Goal: Task Accomplishment & Management: Manage account settings

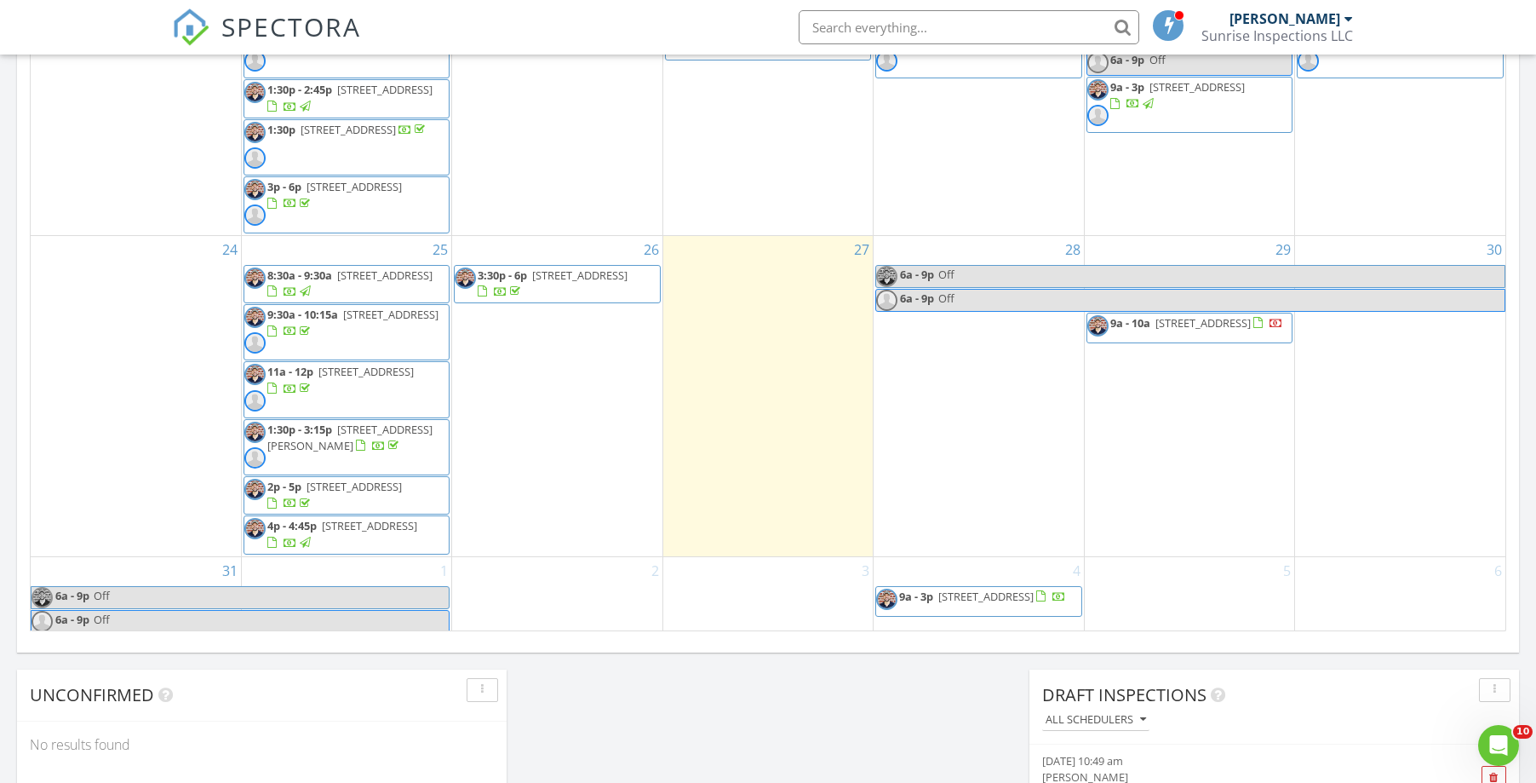
scroll to position [694, 0]
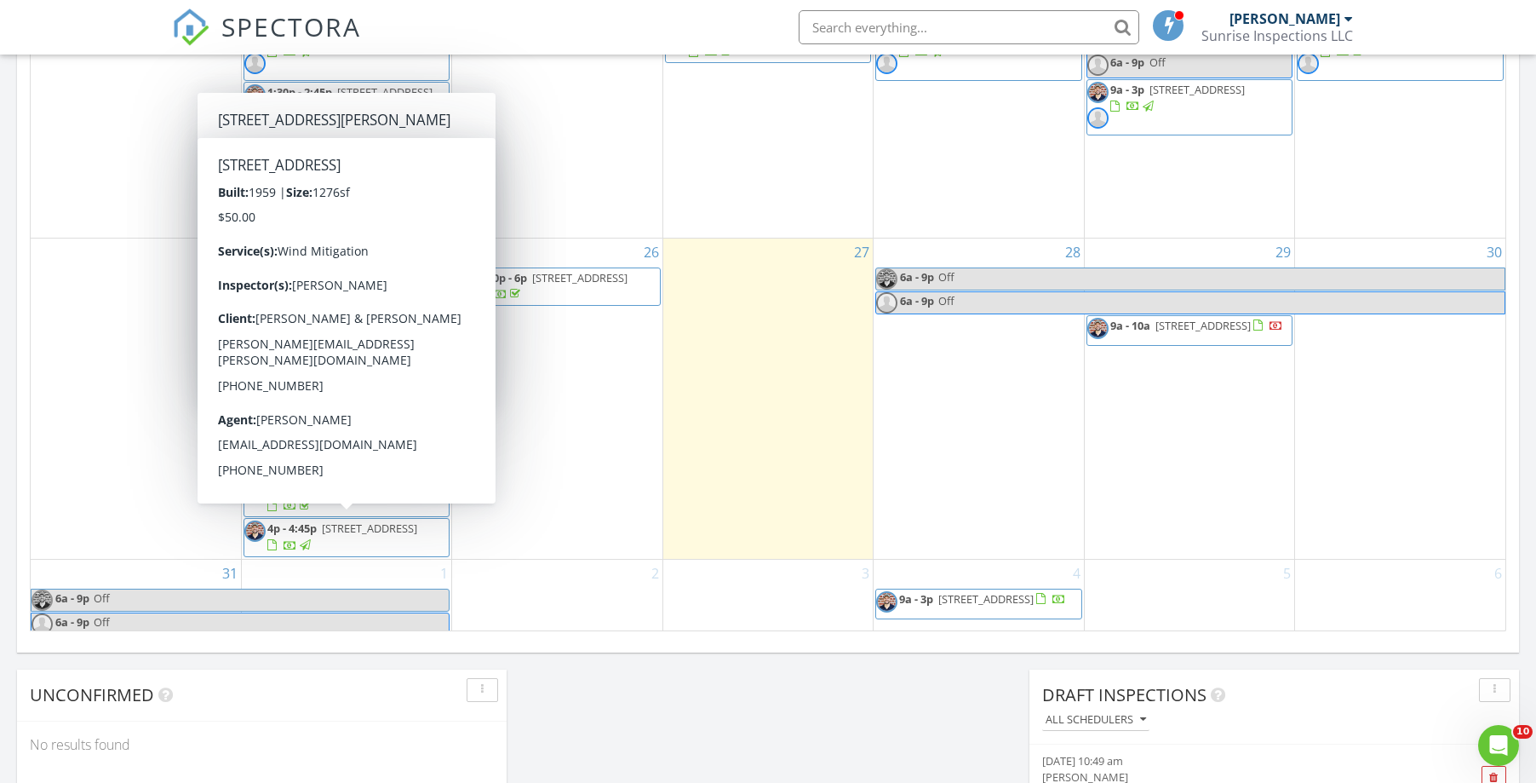
click at [357, 524] on span "[STREET_ADDRESS]" at bounding box center [369, 527] width 95 height 15
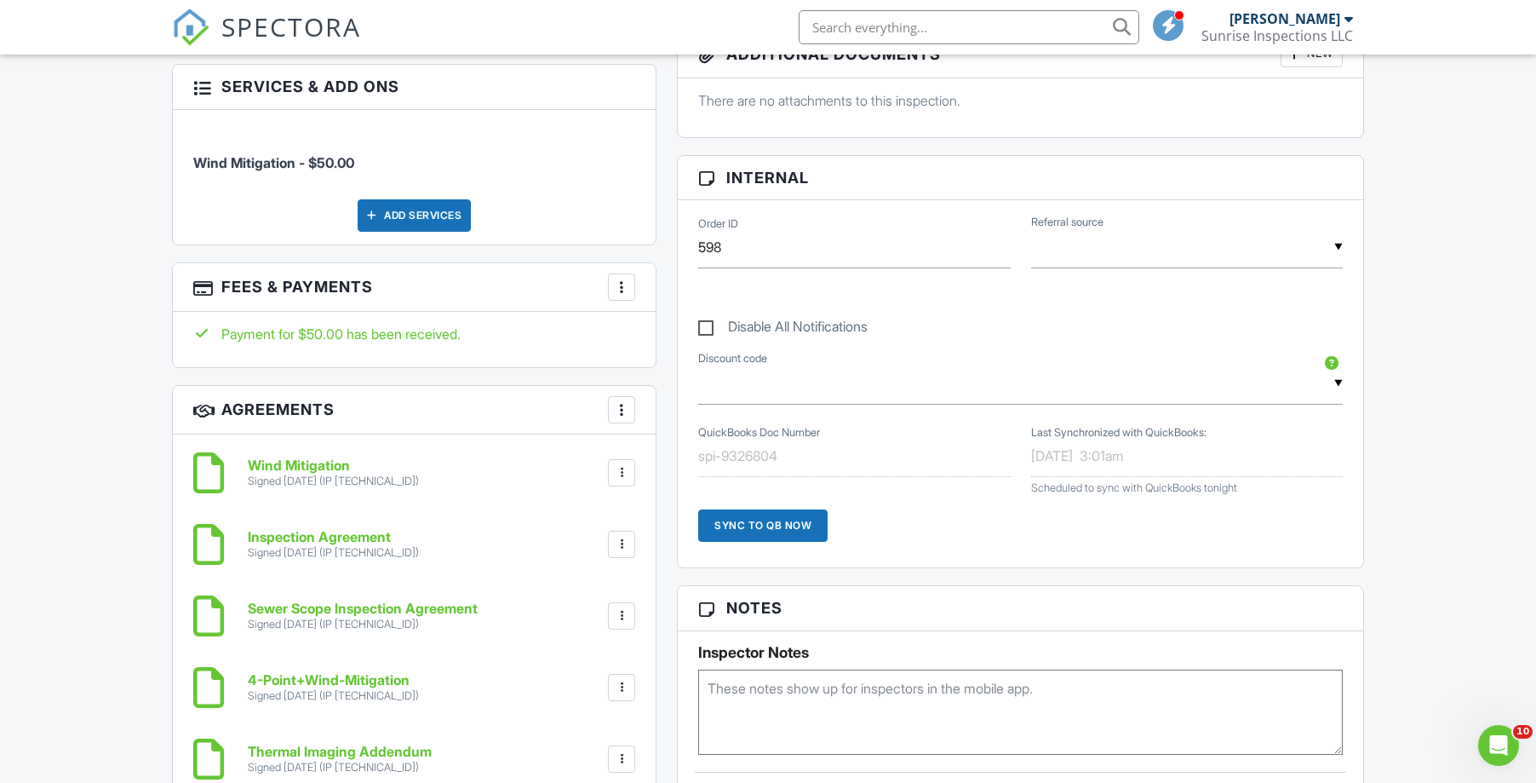
click at [626, 278] on div at bounding box center [621, 286] width 17 height 17
click at [736, 321] on li "Edit Fees & Payments" at bounding box center [707, 339] width 178 height 43
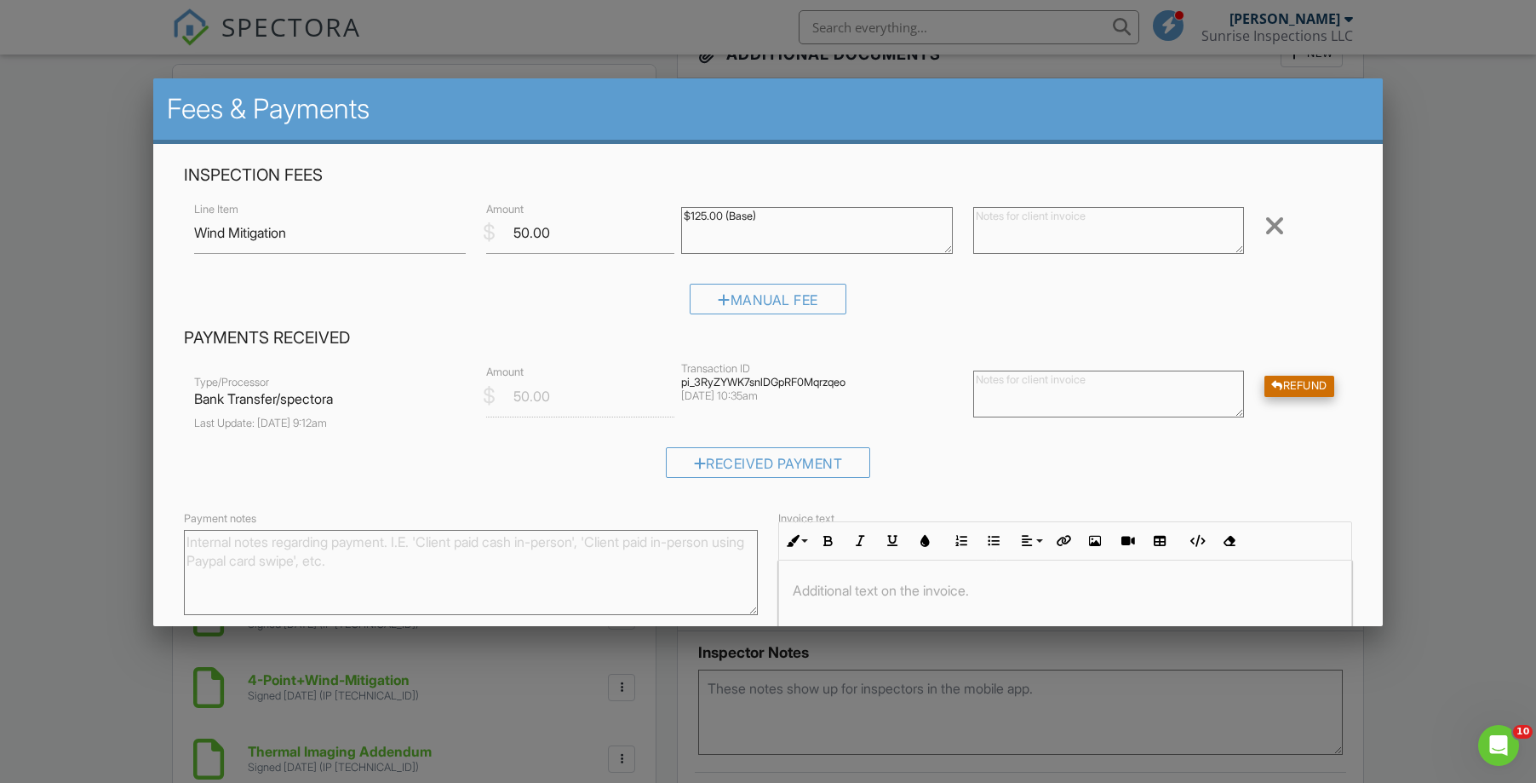
click at [1312, 385] on div "Refund" at bounding box center [1300, 386] width 70 height 21
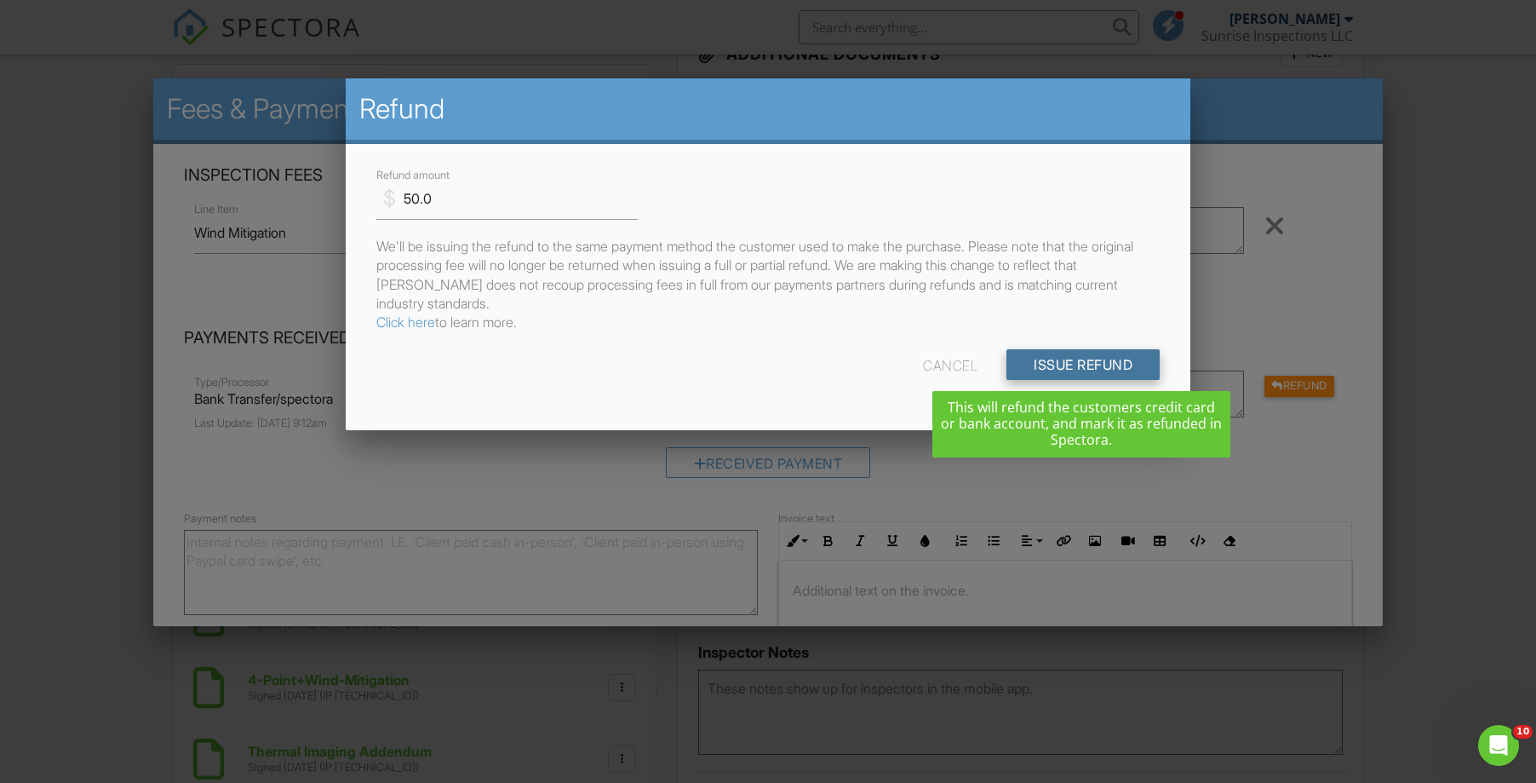
click at [1066, 366] on input "Issue Refund" at bounding box center [1083, 364] width 153 height 31
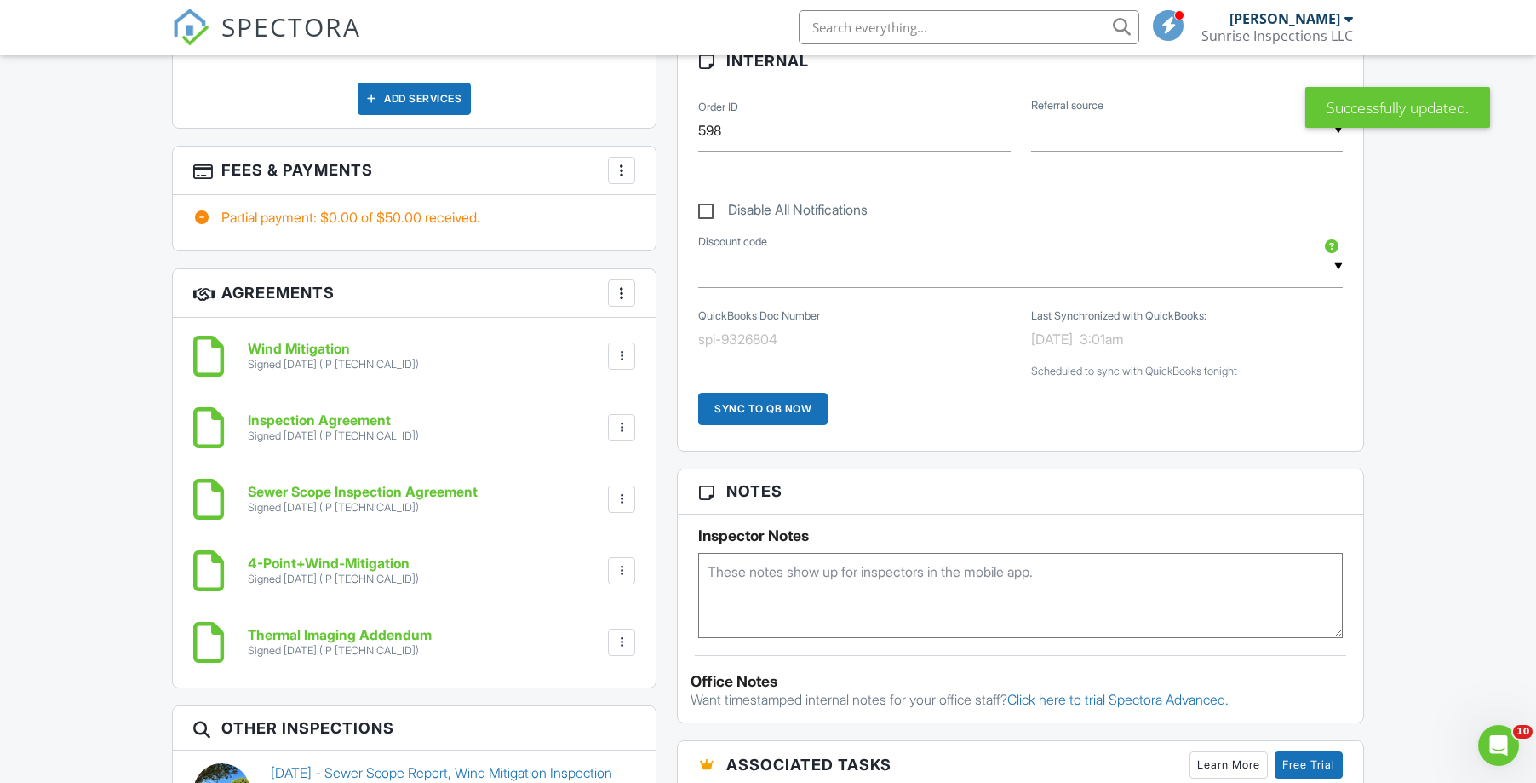
scroll to position [1157, 0]
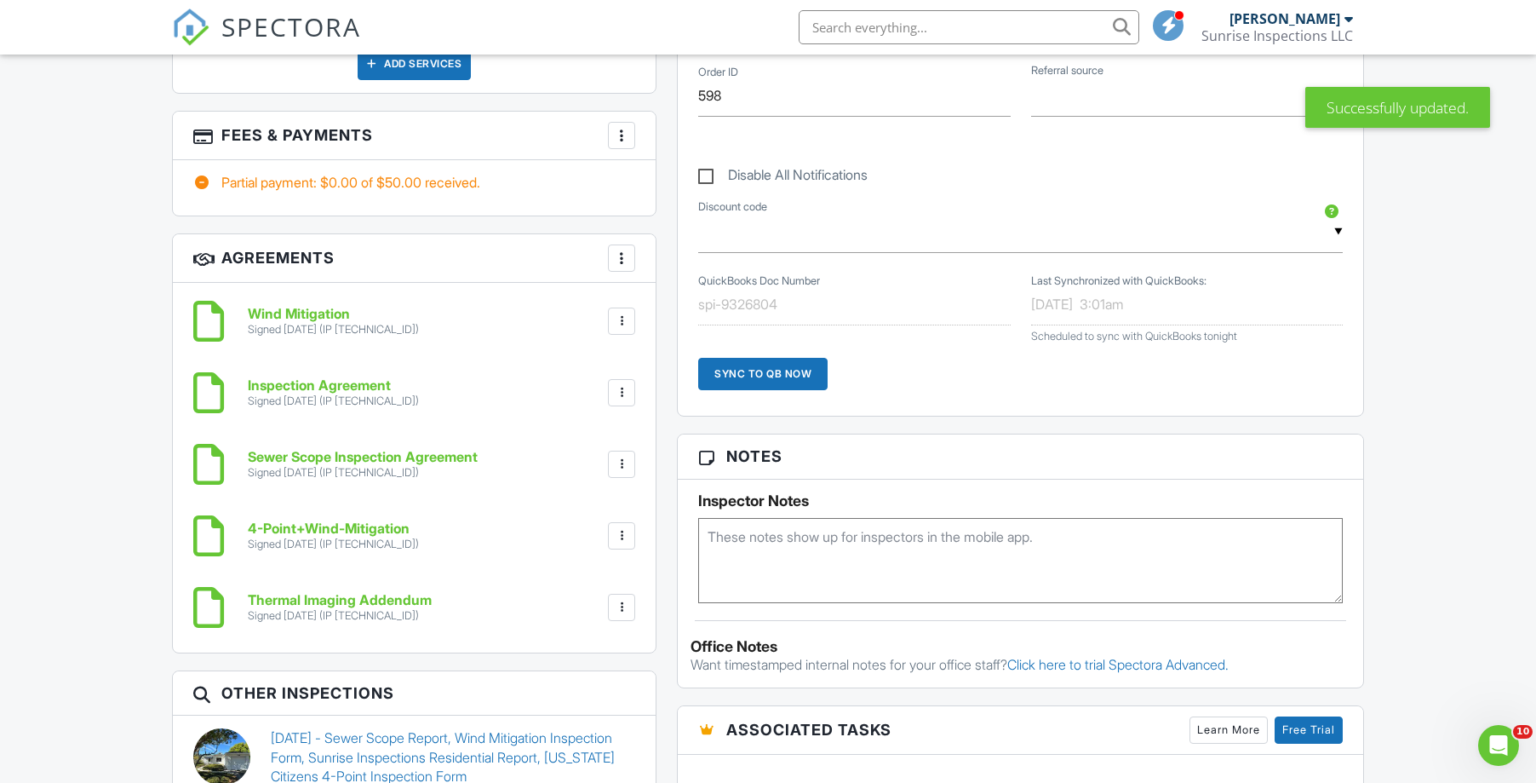
click at [622, 127] on div at bounding box center [621, 135] width 17 height 17
click at [692, 173] on li "Edit Fees & Payments" at bounding box center [707, 187] width 178 height 43
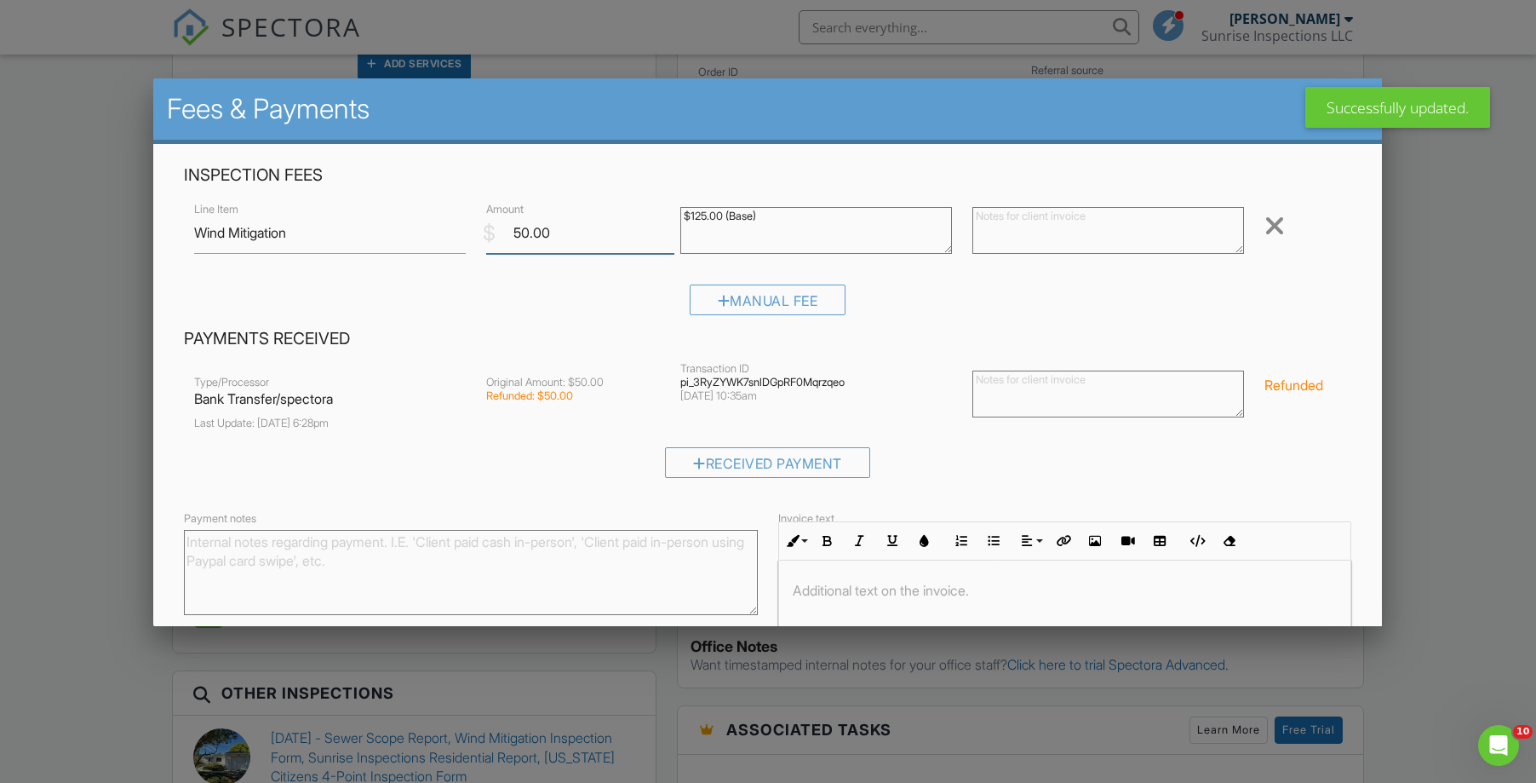
click at [567, 237] on input "50.00" at bounding box center [580, 233] width 188 height 42
type input "0.00"
click at [1317, 718] on input "Save" at bounding box center [1317, 720] width 90 height 31
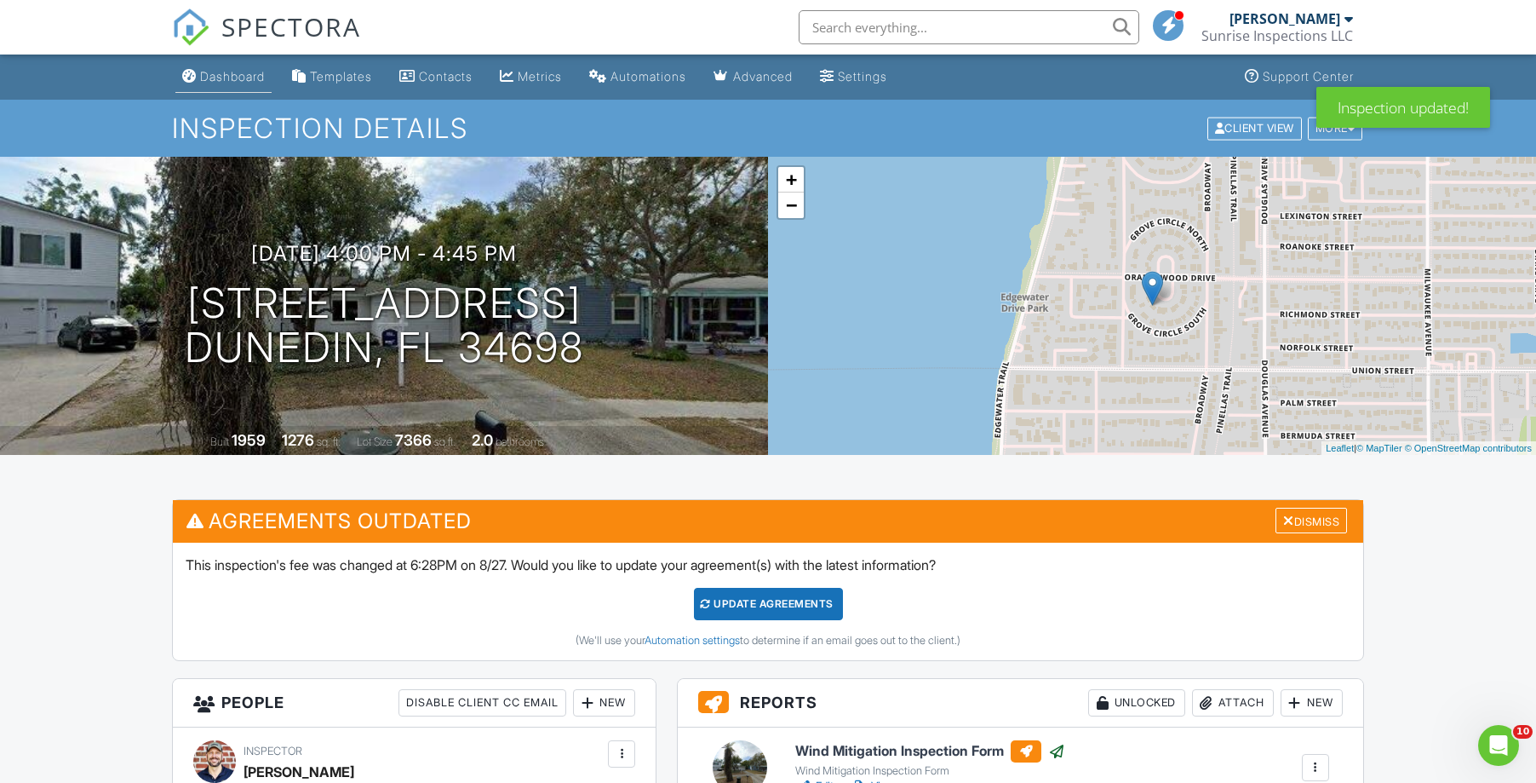
click at [214, 84] on link "Dashboard" at bounding box center [223, 77] width 96 height 32
